Goal: Check status: Check status

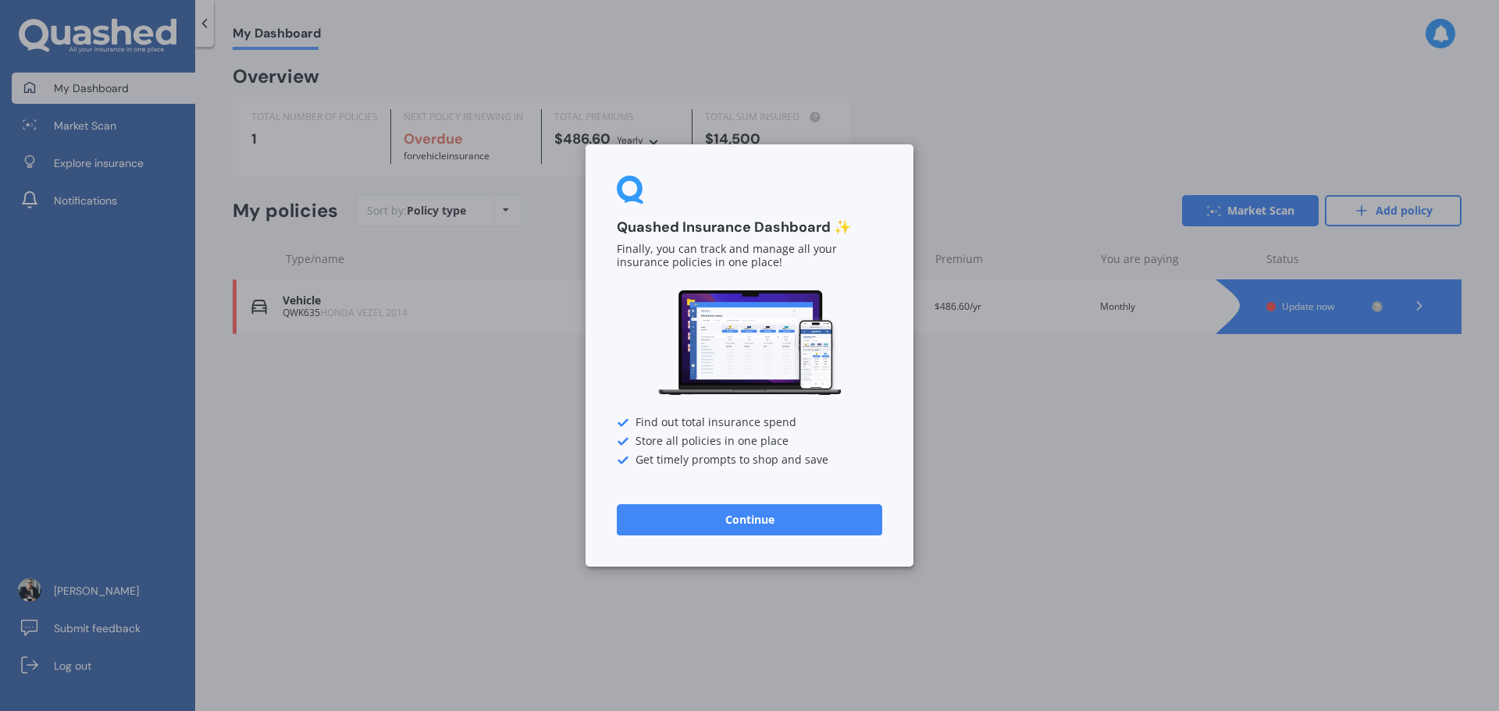
click at [810, 530] on button "Continue" at bounding box center [749, 519] width 265 height 31
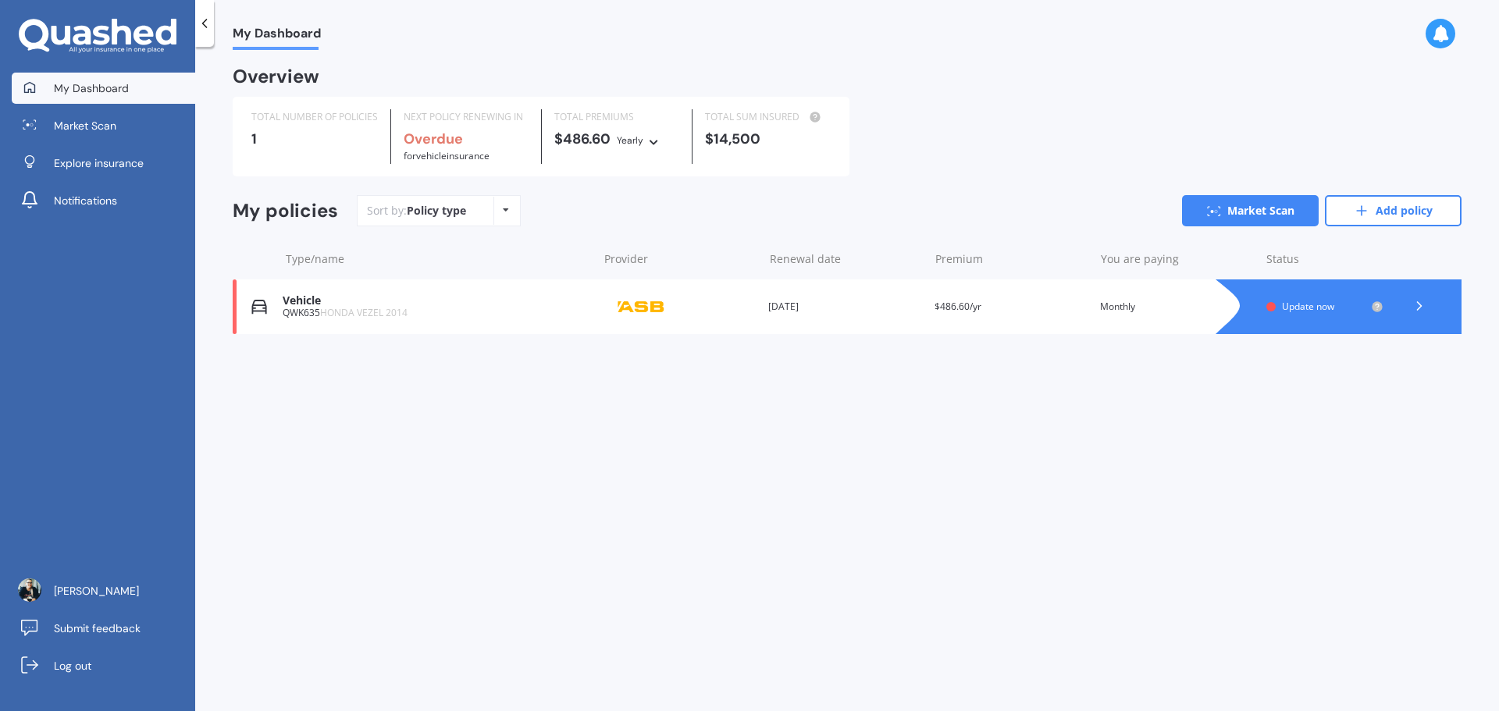
click at [1398, 301] on div at bounding box center [1419, 306] width 47 height 23
